Goal: Find specific page/section: Find specific page/section

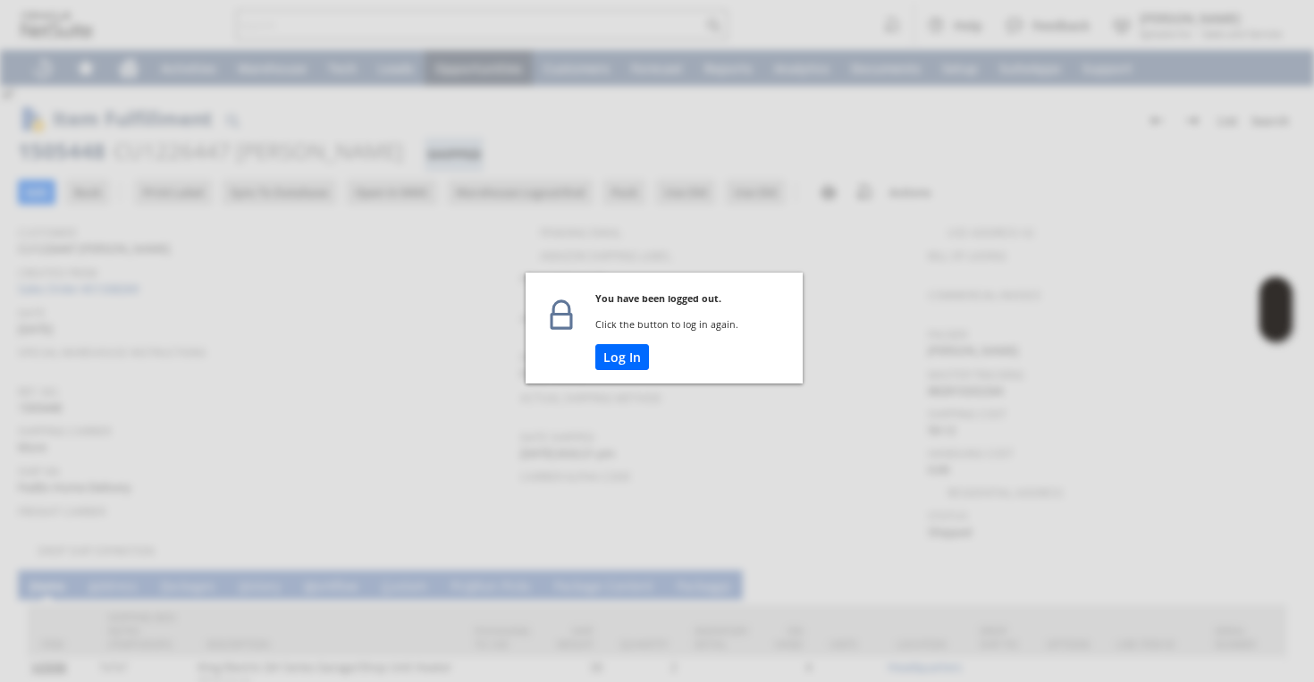
click at [617, 382] on td "Log In" at bounding box center [698, 363] width 207 height 39
click at [622, 351] on button "Log In" at bounding box center [622, 357] width 54 height 26
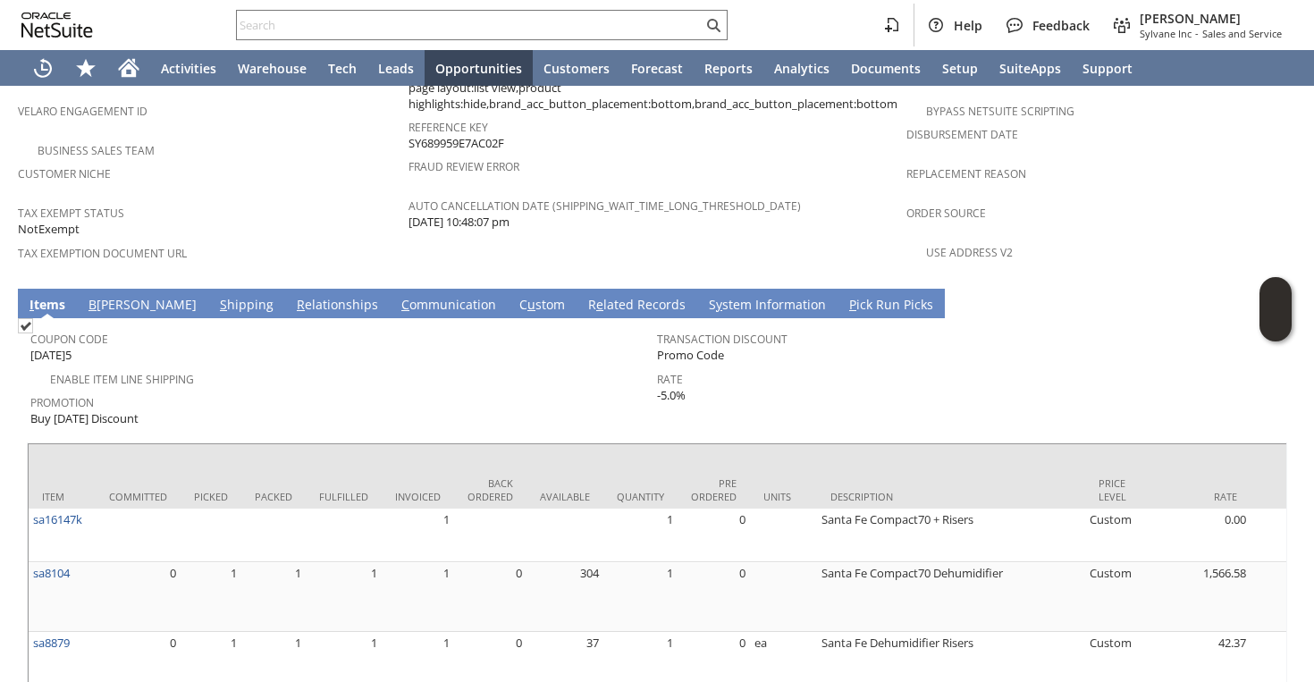
scroll to position [1356, 0]
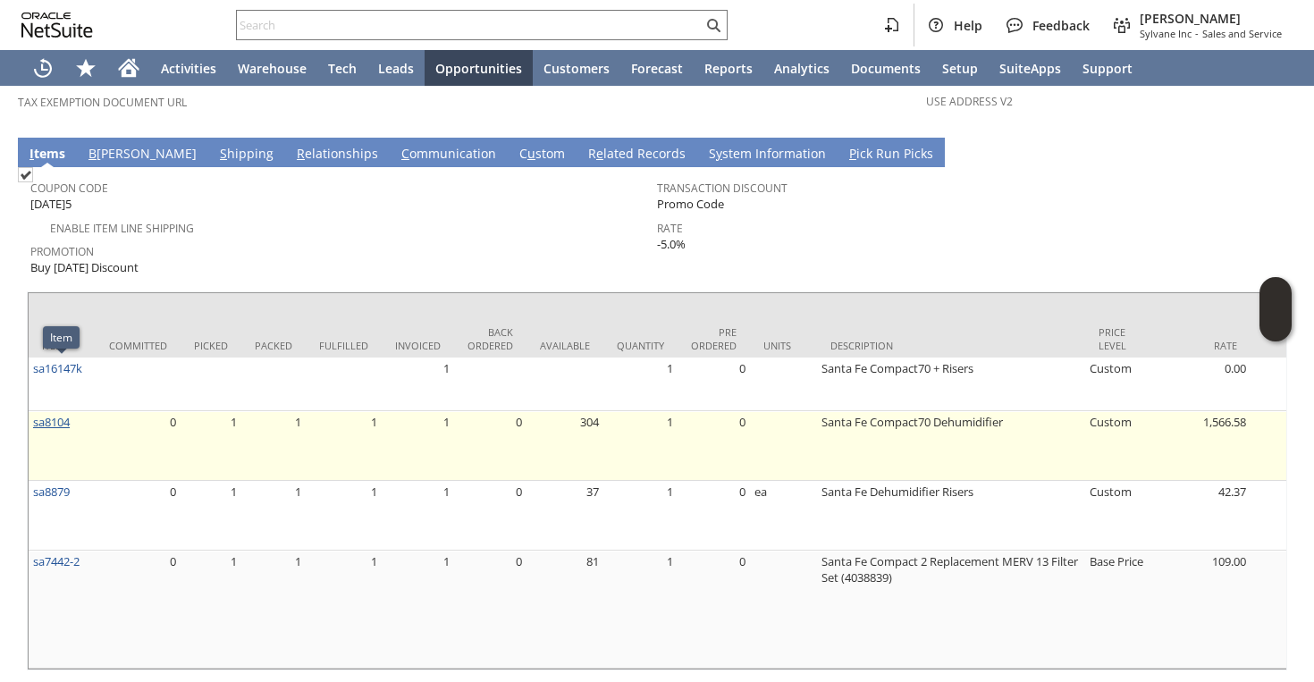
click at [48, 414] on link "sa8104" at bounding box center [51, 422] width 37 height 16
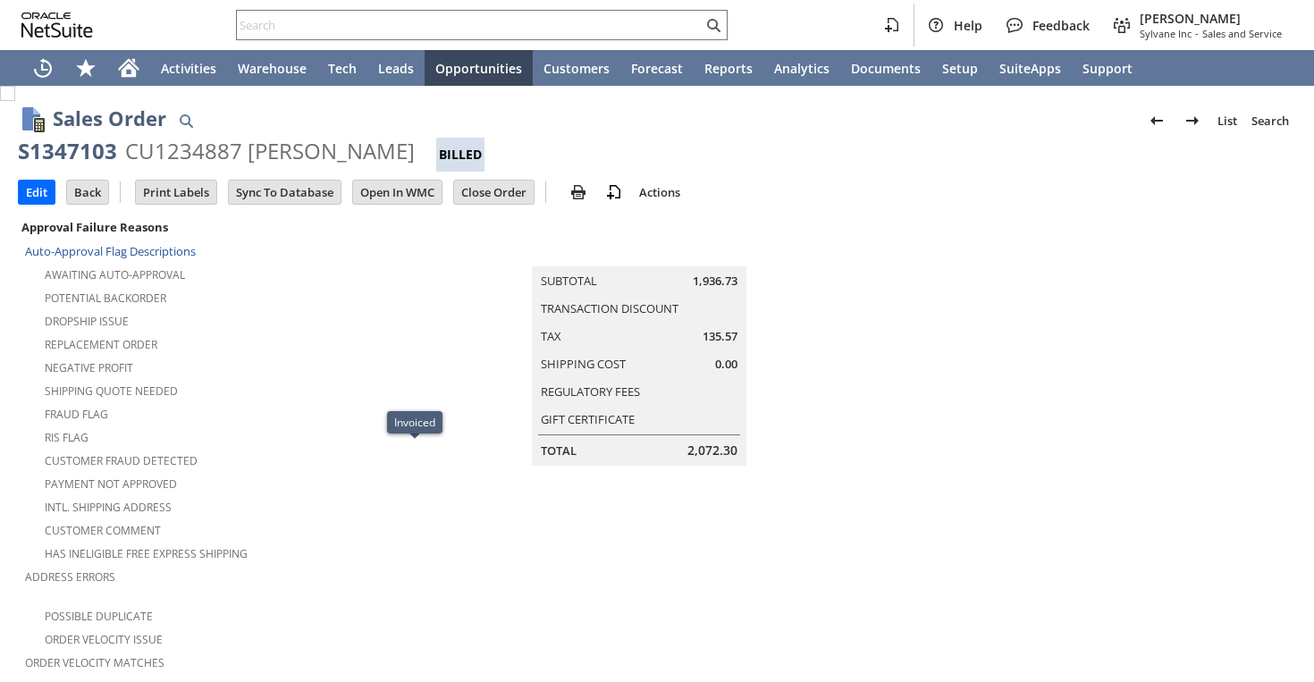
scroll to position [1218, 0]
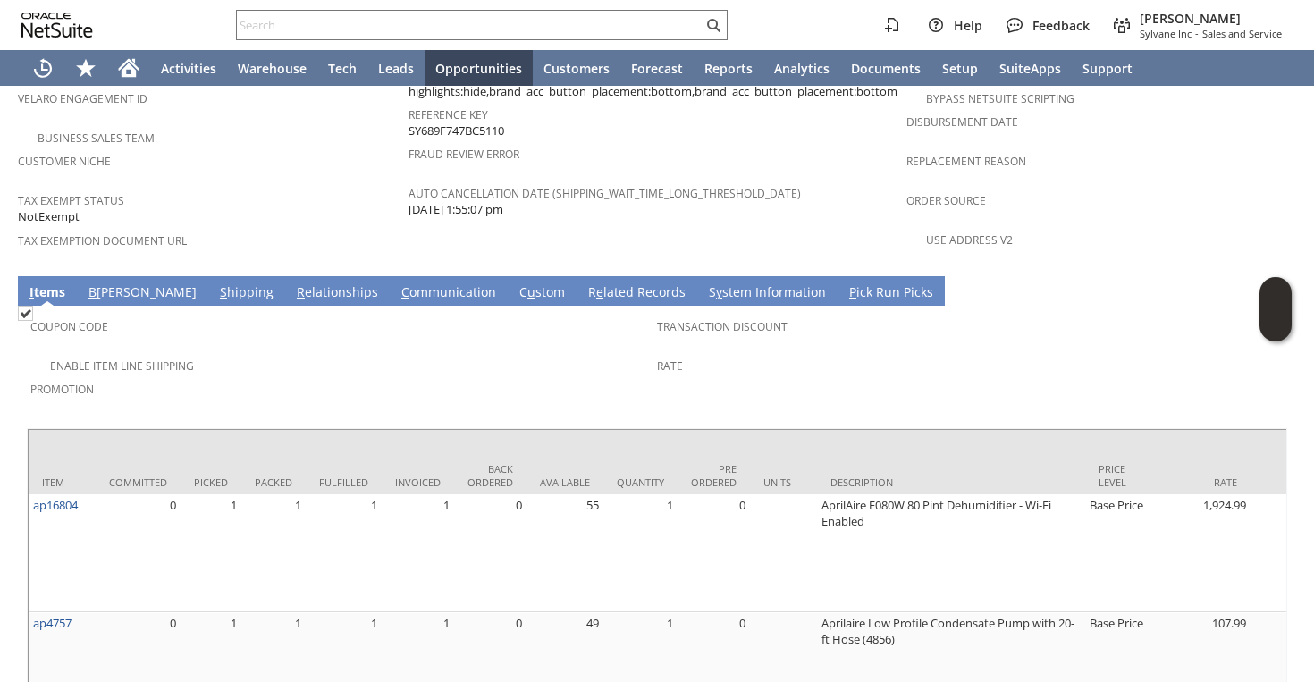
click at [215, 283] on link "S hipping" at bounding box center [246, 293] width 63 height 20
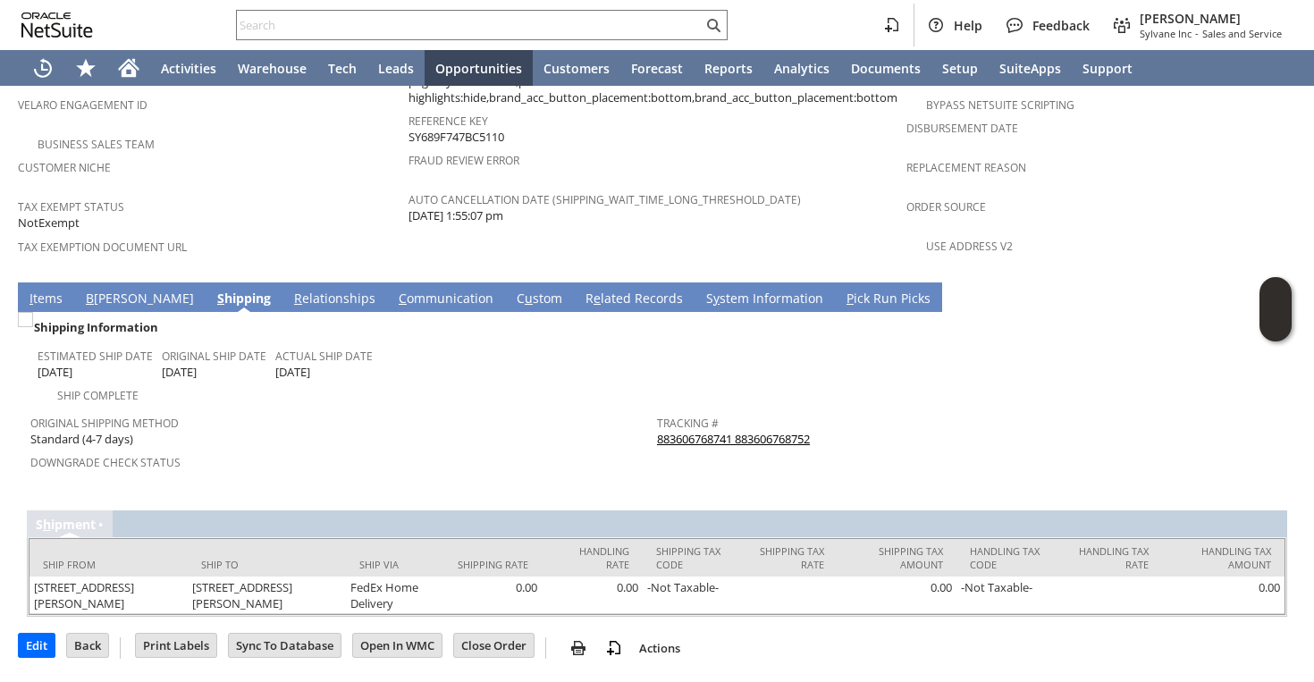
scroll to position [1158, 0]
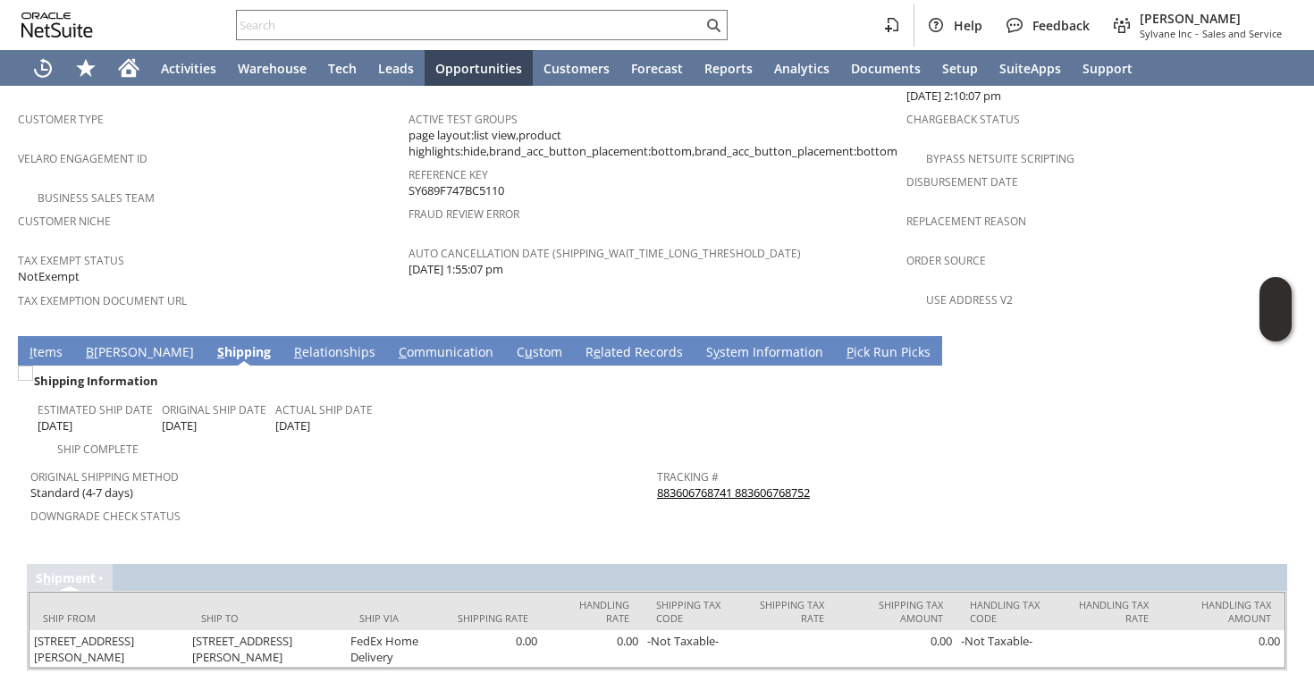
click at [730, 485] on link "883606768741 883606768752" at bounding box center [733, 493] width 153 height 16
click at [38, 343] on link "I tems" at bounding box center [46, 353] width 42 height 20
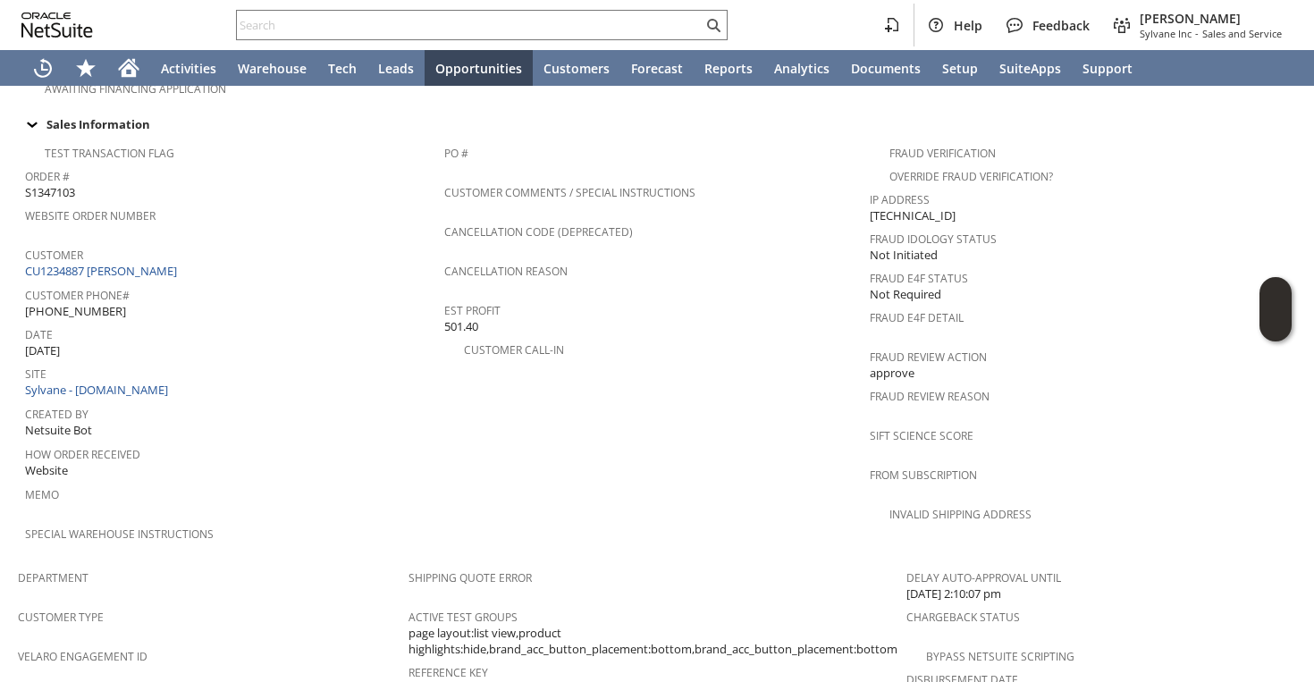
scroll to position [639, 0]
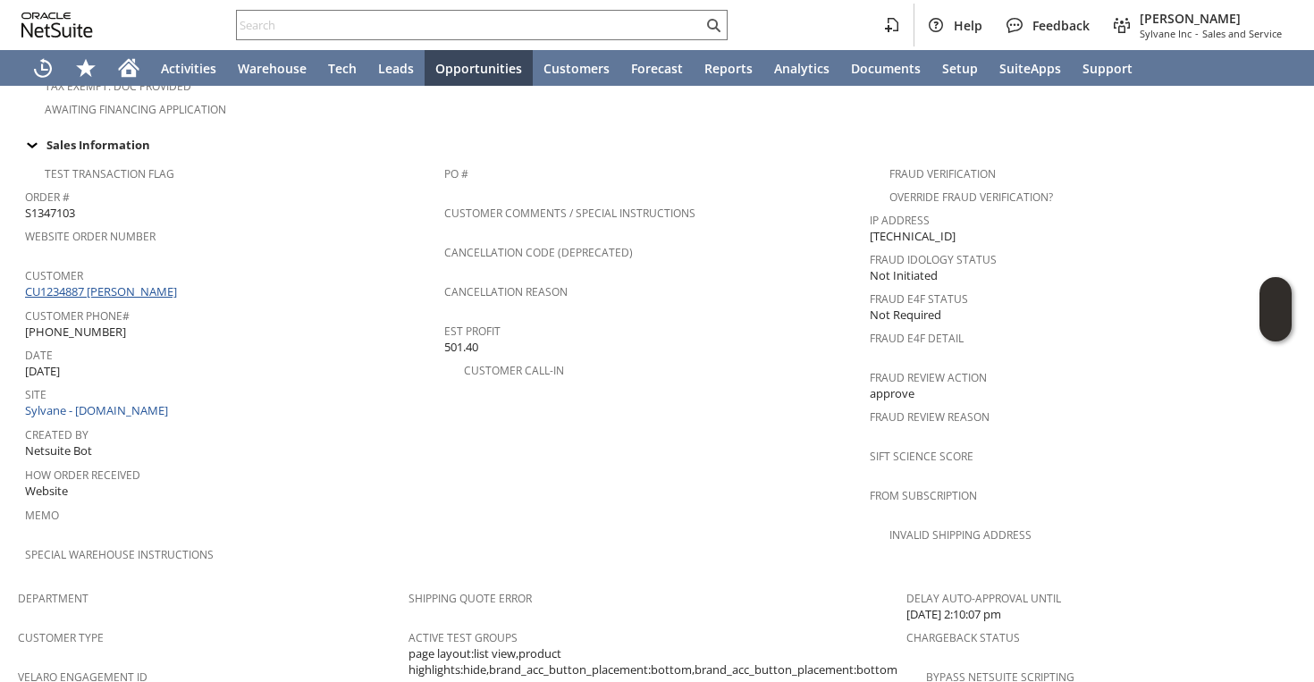
click at [162, 283] on link "CU1234887 [PERSON_NAME]" at bounding box center [103, 291] width 156 height 16
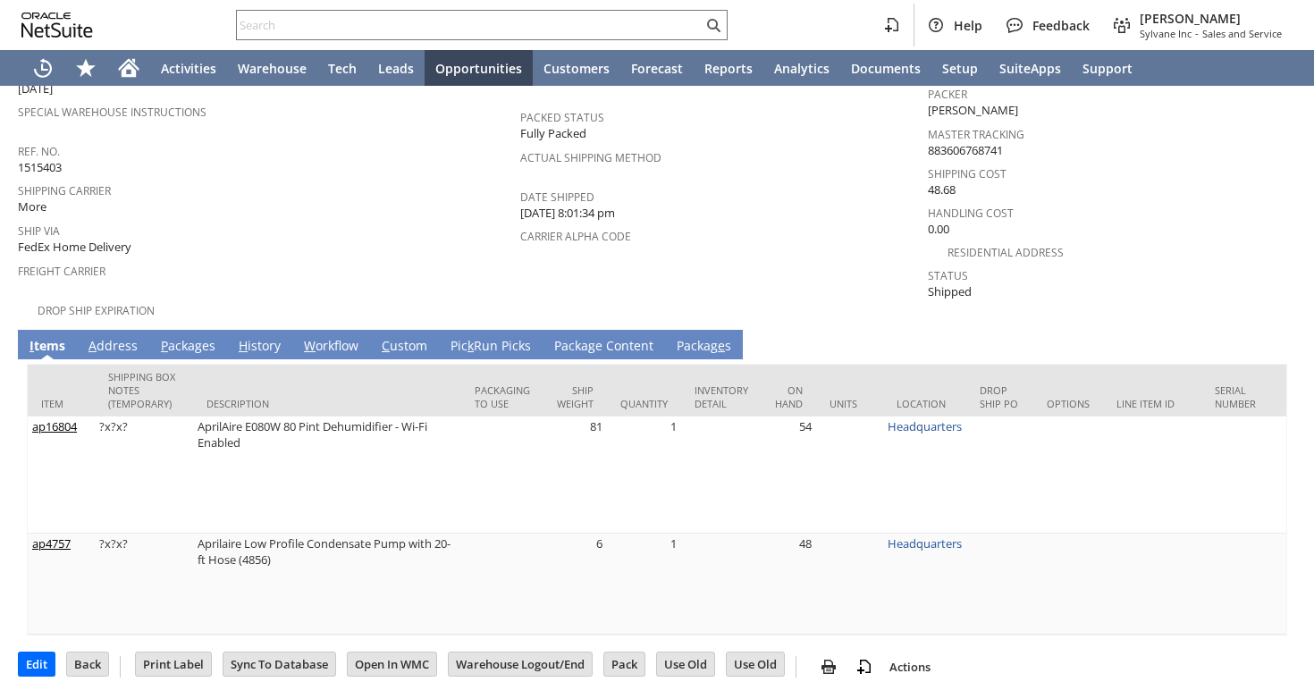
scroll to position [243, 0]
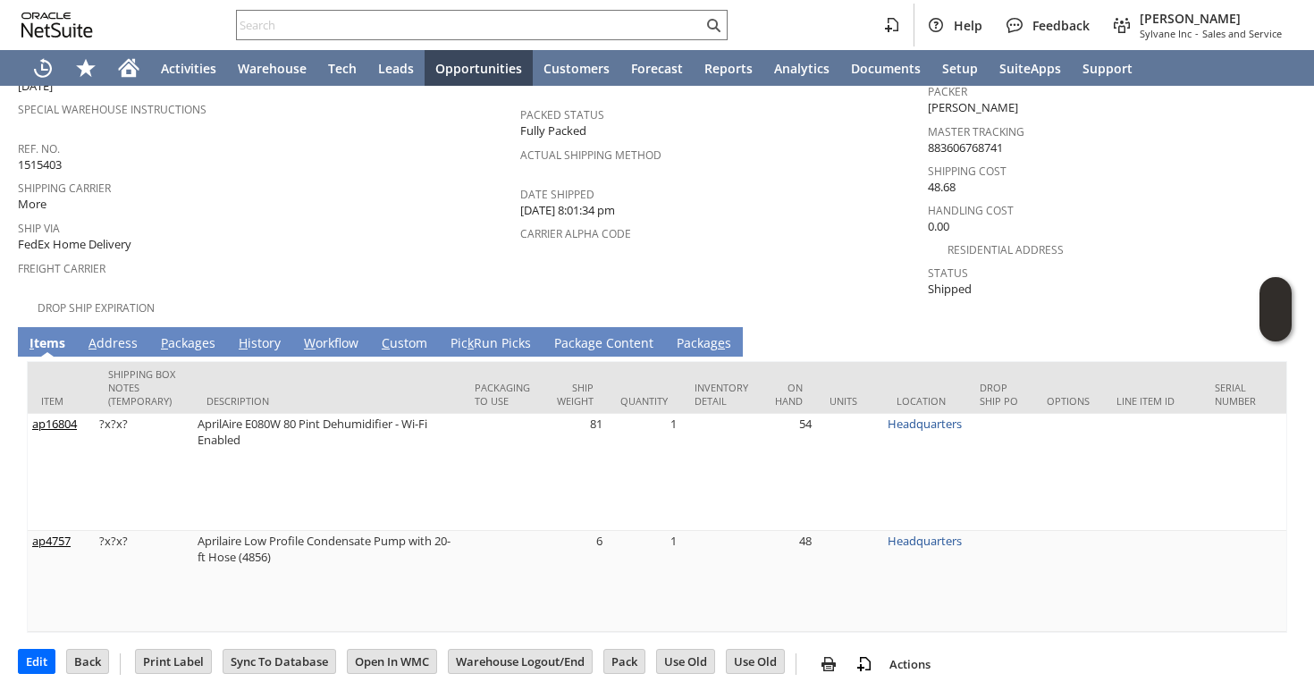
click at [180, 334] on link "P ackages" at bounding box center [187, 344] width 63 height 20
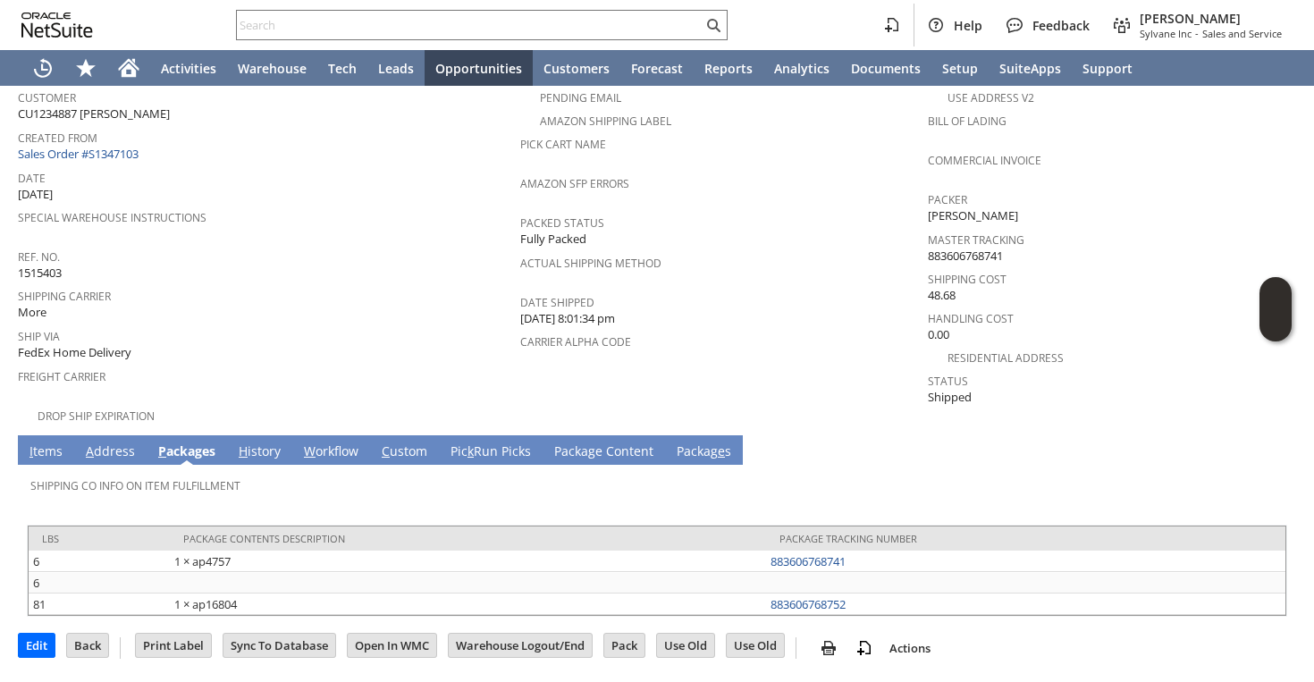
scroll to position [117, 0]
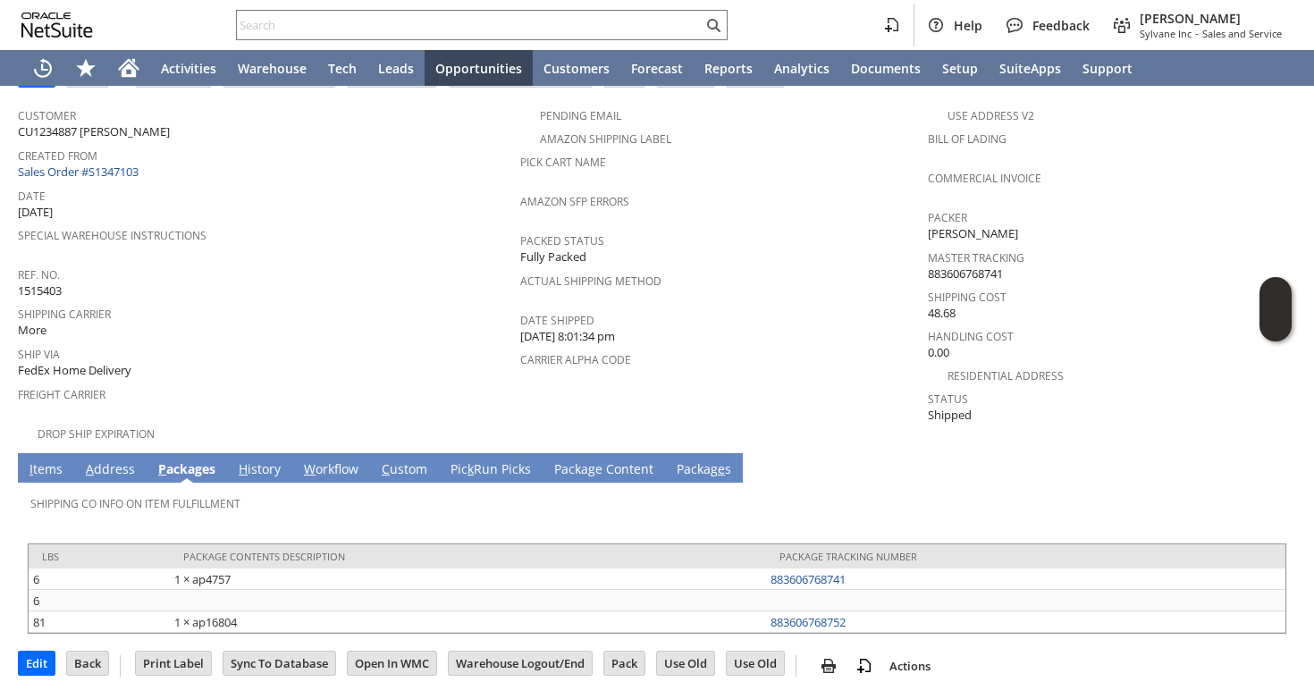
click at [51, 460] on link "I tems" at bounding box center [46, 470] width 42 height 20
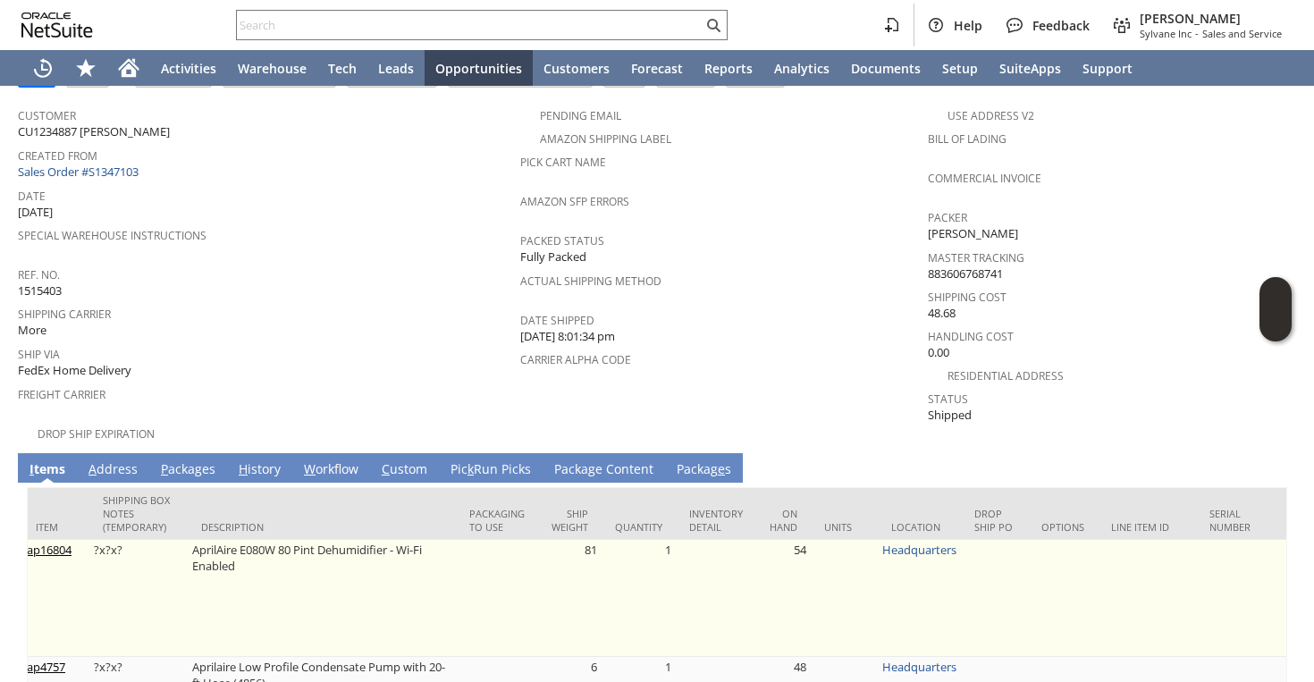
scroll to position [0, 10]
